Goal: Entertainment & Leisure: Consume media (video, audio)

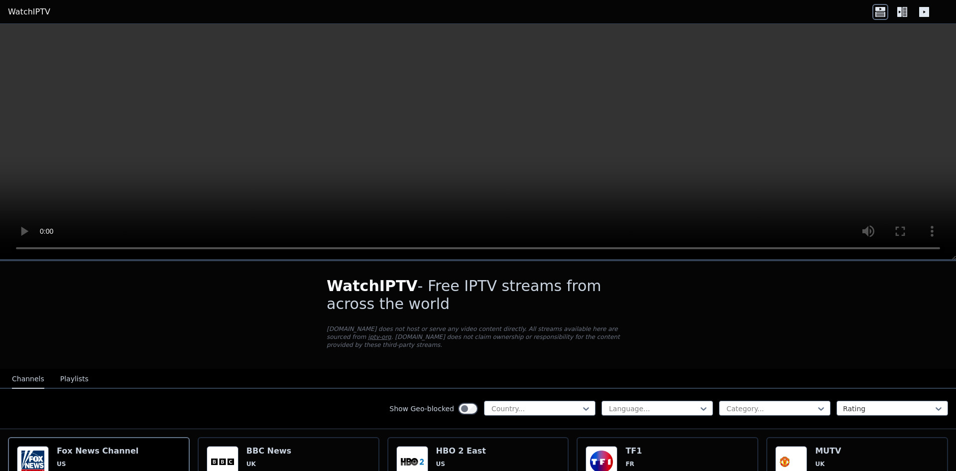
click at [504, 305] on h1 "WatchIPTV - Free IPTV streams from across the world" at bounding box center [478, 295] width 303 height 36
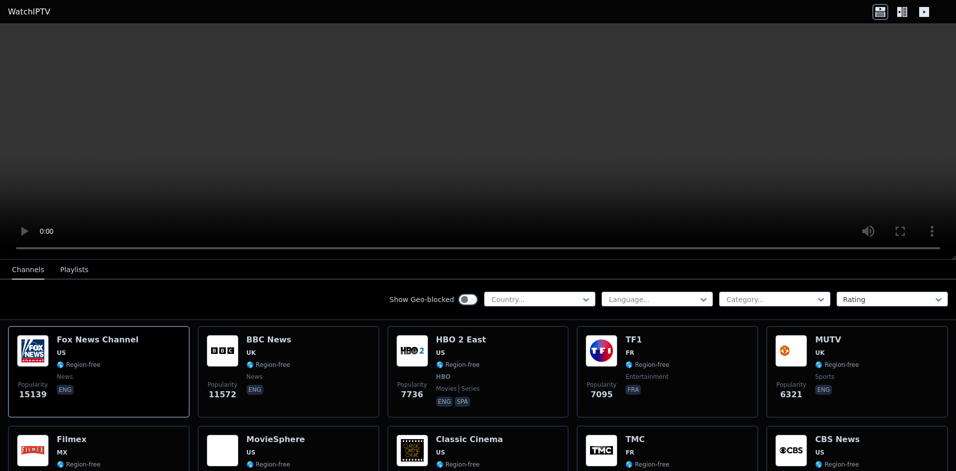
scroll to position [50, 0]
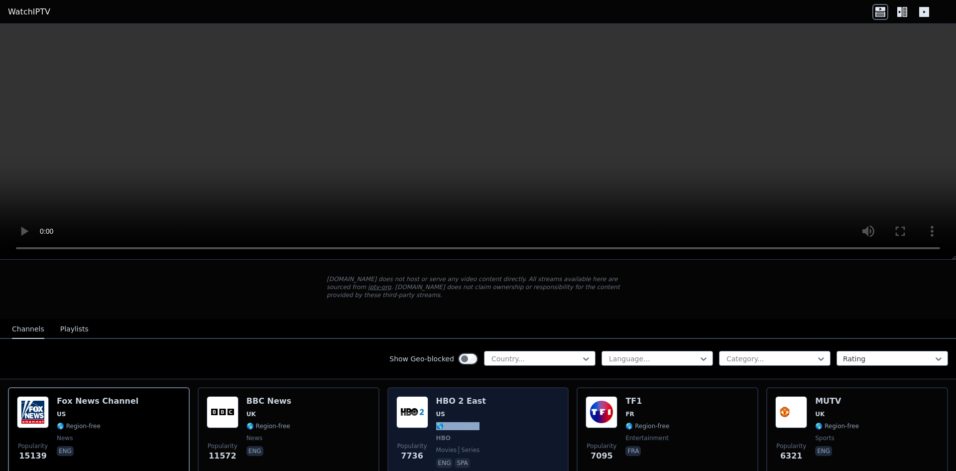
click at [473, 412] on div "Popularity 7736 HBO 2 East US 🌎 Region-free HBO movies series eng spa" at bounding box center [478, 433] width 164 height 74
